Goal: Information Seeking & Learning: Learn about a topic

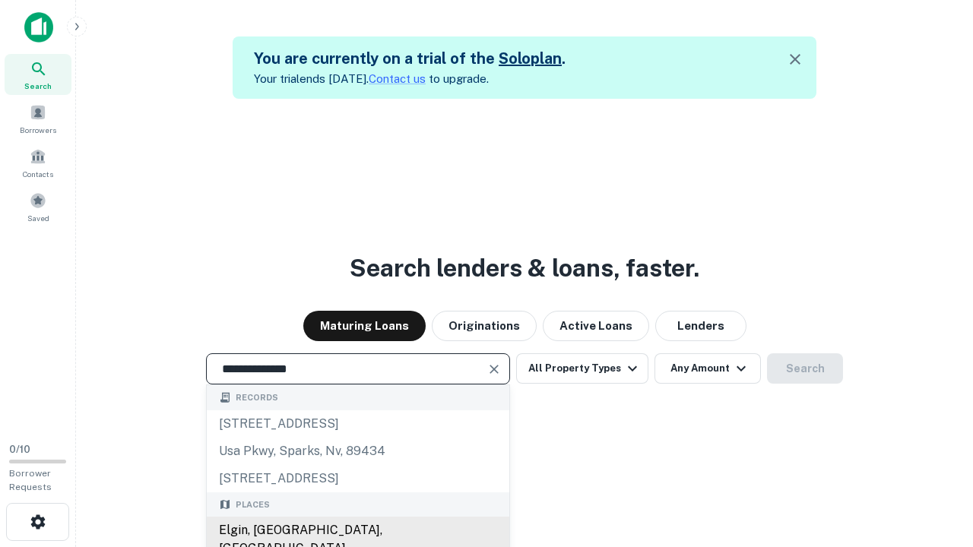
click at [357, 531] on div "Elgin, [GEOGRAPHIC_DATA], [GEOGRAPHIC_DATA]" at bounding box center [358, 540] width 303 height 46
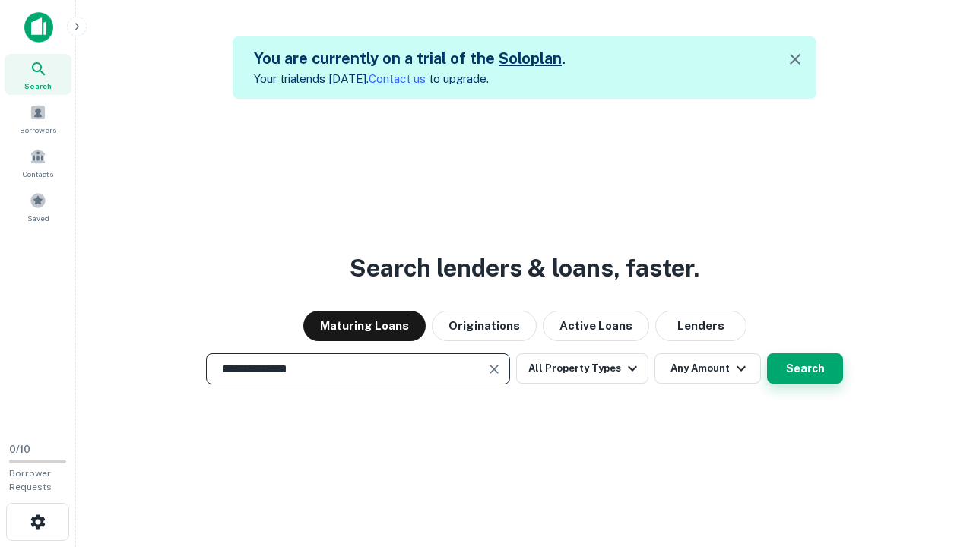
type input "**********"
click at [767, 353] on button "Search" at bounding box center [805, 368] width 76 height 30
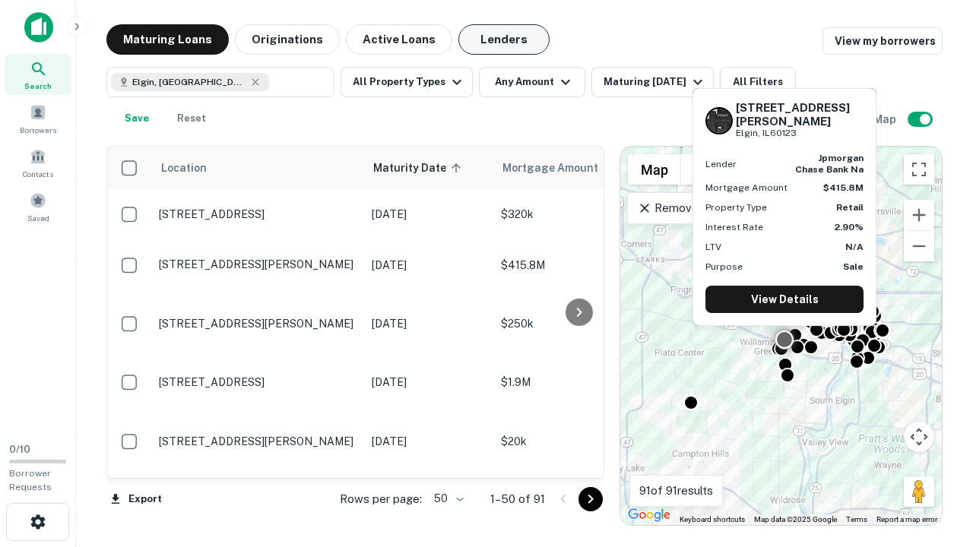
click at [504, 40] on button "Lenders" at bounding box center [503, 39] width 91 height 30
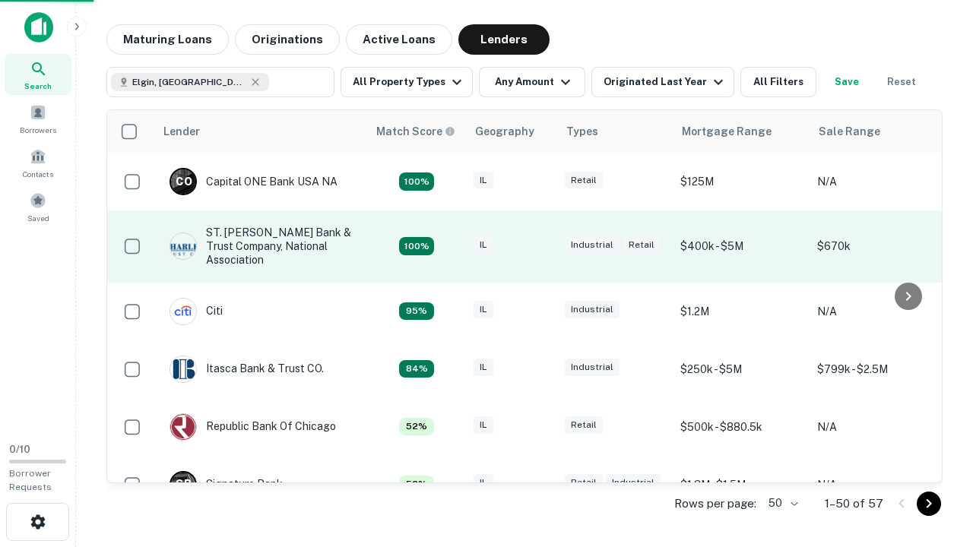
click at [540, 246] on div "IL" at bounding box center [512, 246] width 76 height 21
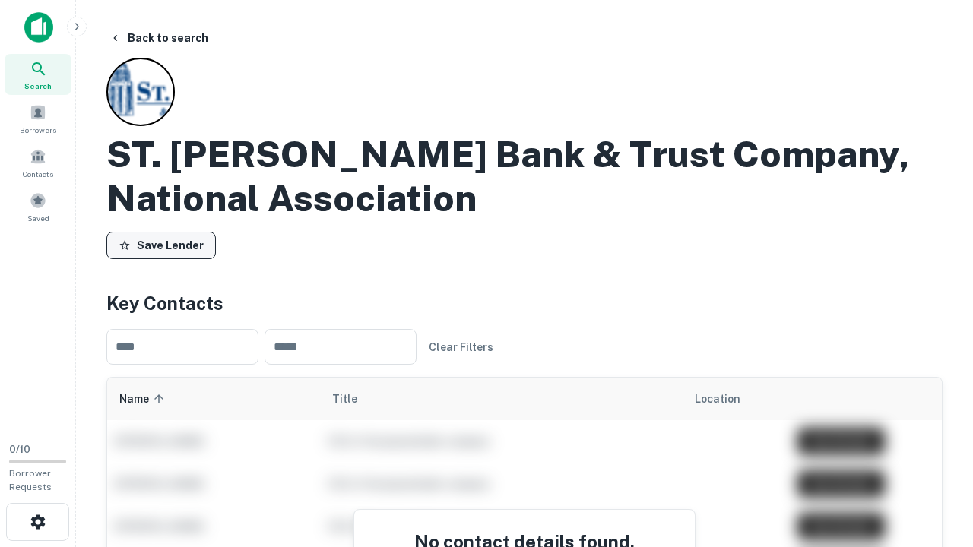
click at [161, 246] on button "Save Lender" at bounding box center [160, 245] width 109 height 27
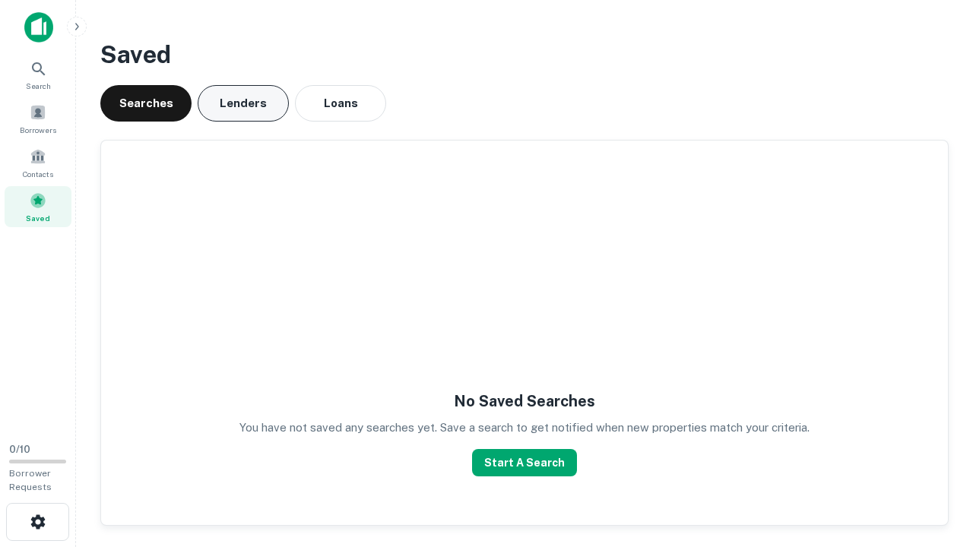
click at [243, 103] on button "Lenders" at bounding box center [243, 103] width 91 height 36
